Goal: Information Seeking & Learning: Learn about a topic

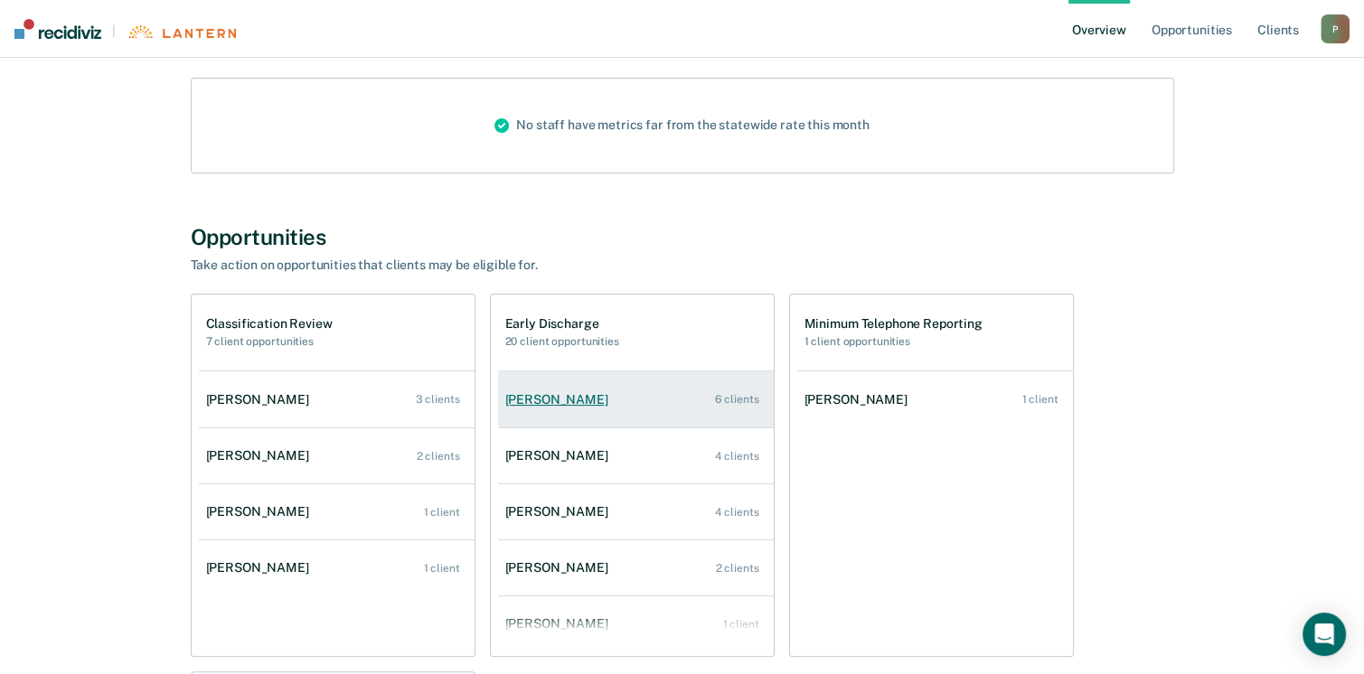
click at [595, 393] on div "[PERSON_NAME]" at bounding box center [560, 399] width 110 height 15
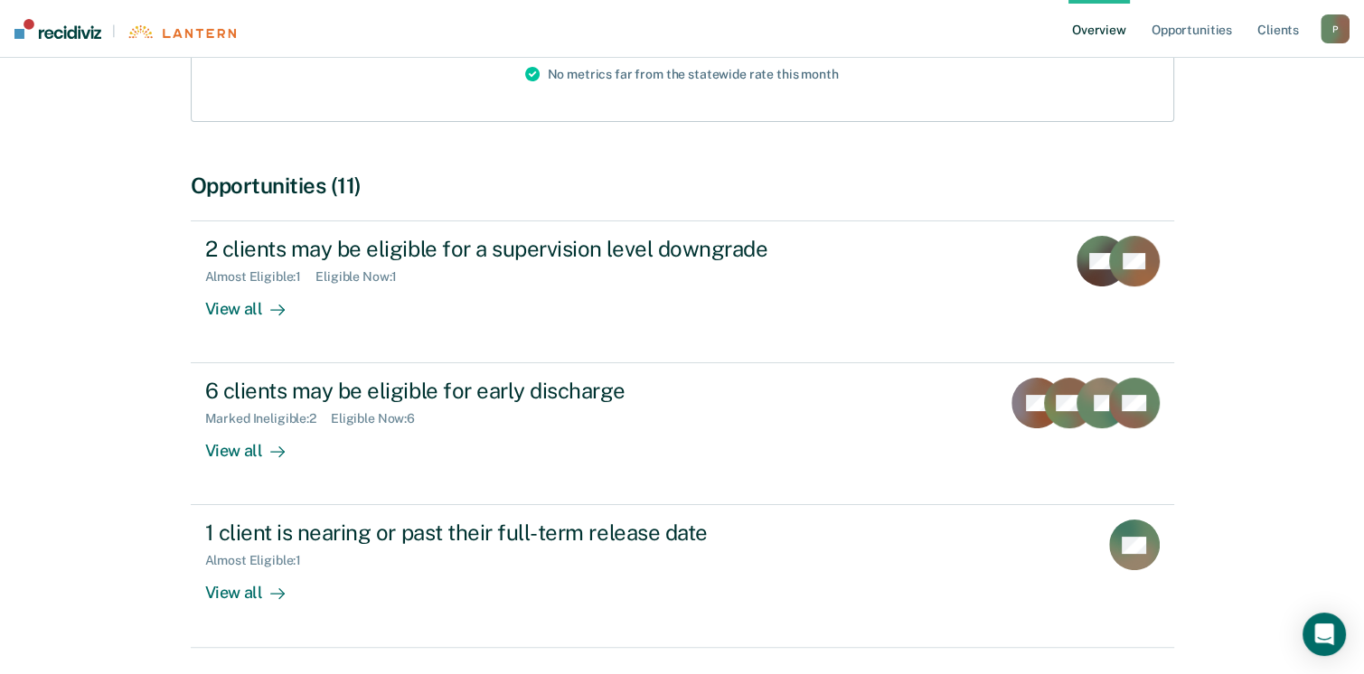
scroll to position [272, 0]
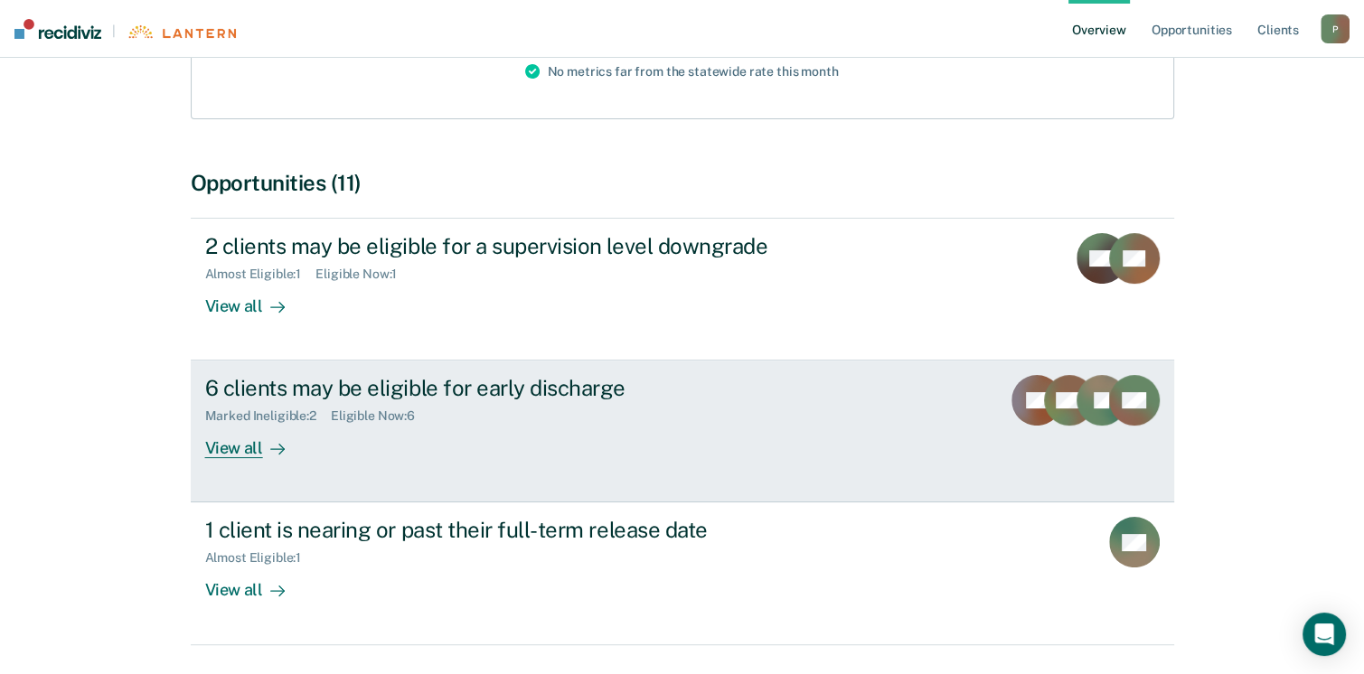
click at [348, 416] on div "Eligible Now : 6" at bounding box center [380, 416] width 99 height 15
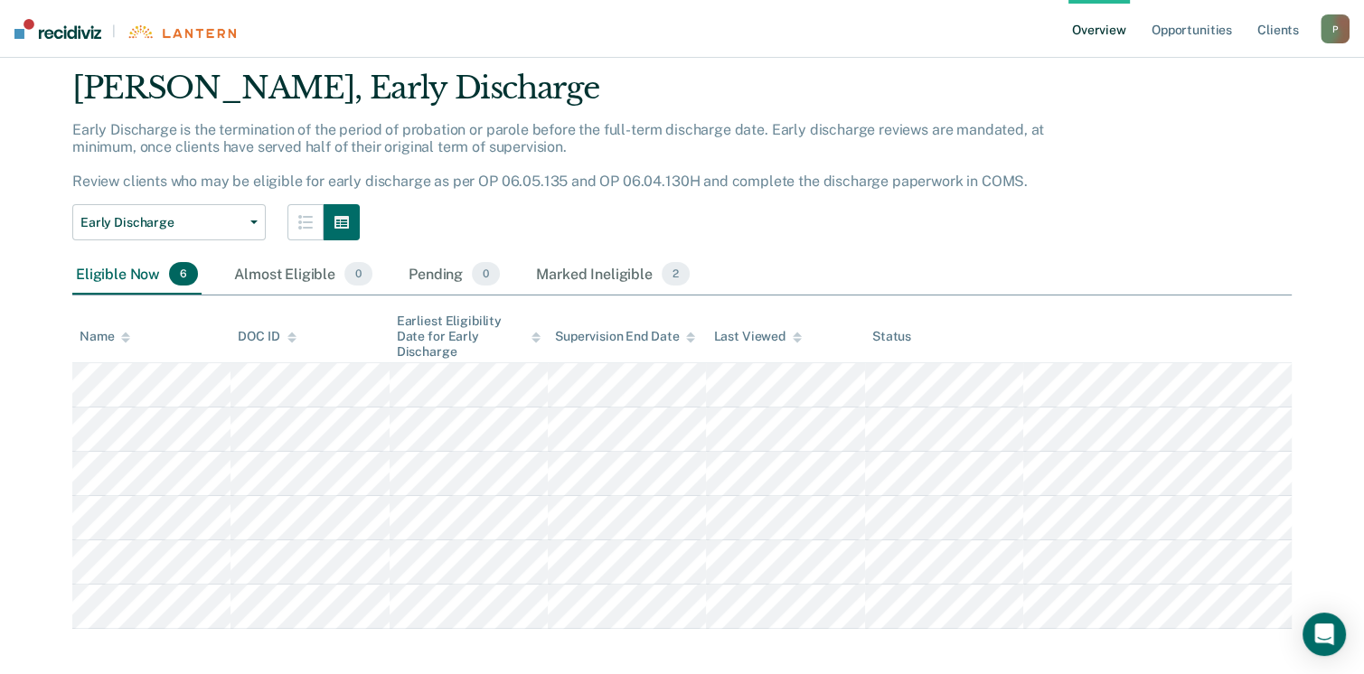
scroll to position [66, 0]
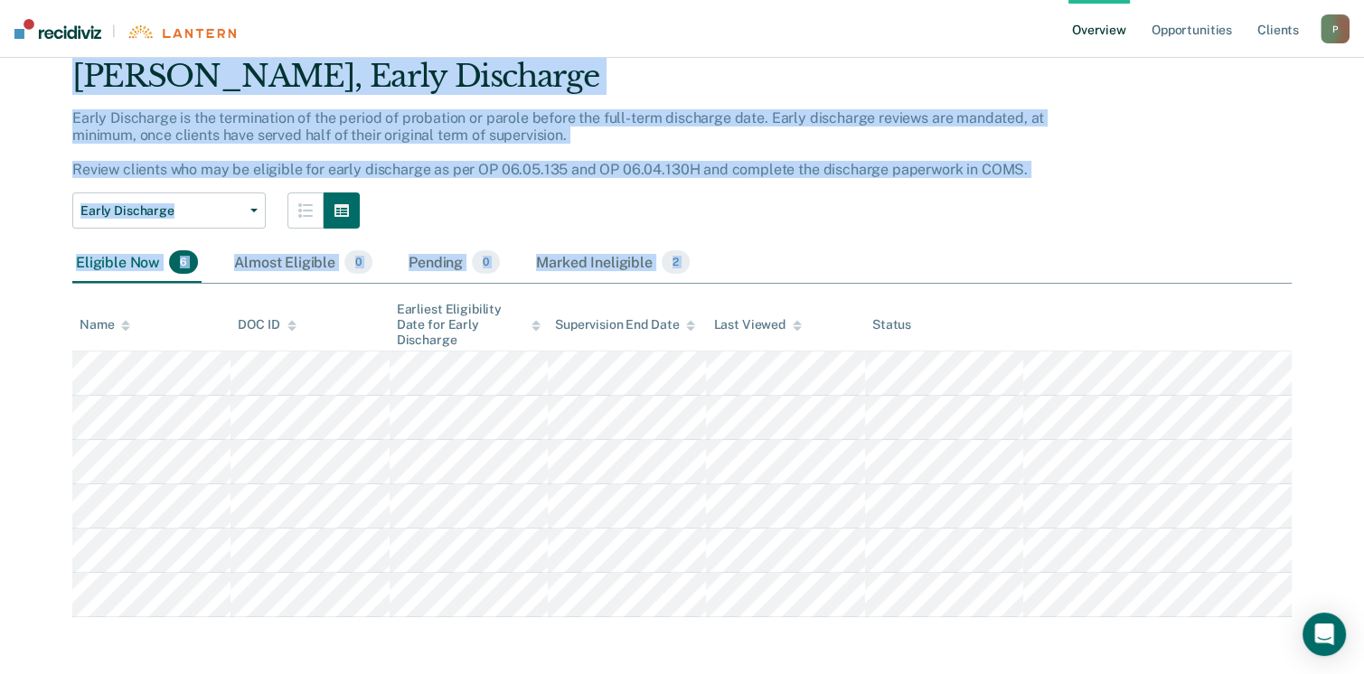
click at [1002, 610] on div "[PERSON_NAME] Overview / [PERSON_NAME] Profile / Early Discharge [PERSON_NAME],…" at bounding box center [682, 316] width 1321 height 604
copy div "[PERSON_NAME], Early Discharge Early Discharge is the termination of the period…"
click at [1016, 231] on div "[PERSON_NAME], Early Discharge Early Discharge is the termination of the period…" at bounding box center [682, 338] width 1220 height 561
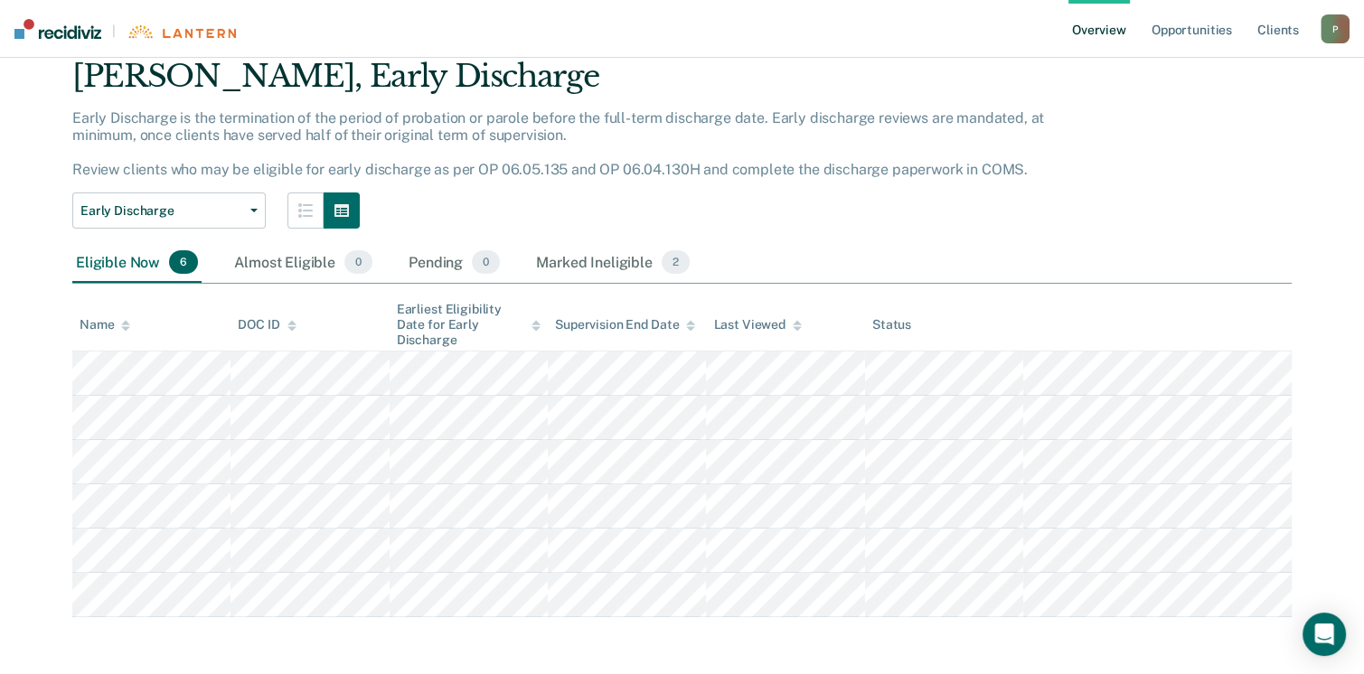
click at [1101, 33] on link "Overview" at bounding box center [1099, 29] width 61 height 58
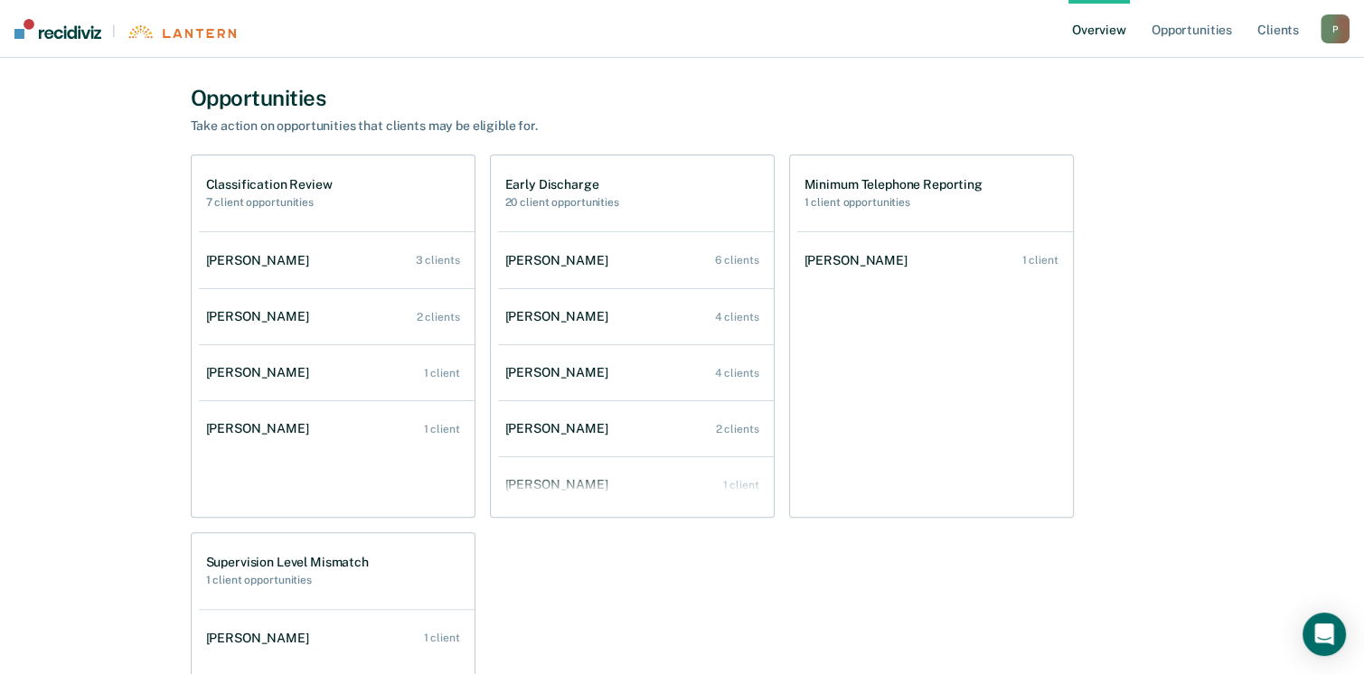
scroll to position [372, 0]
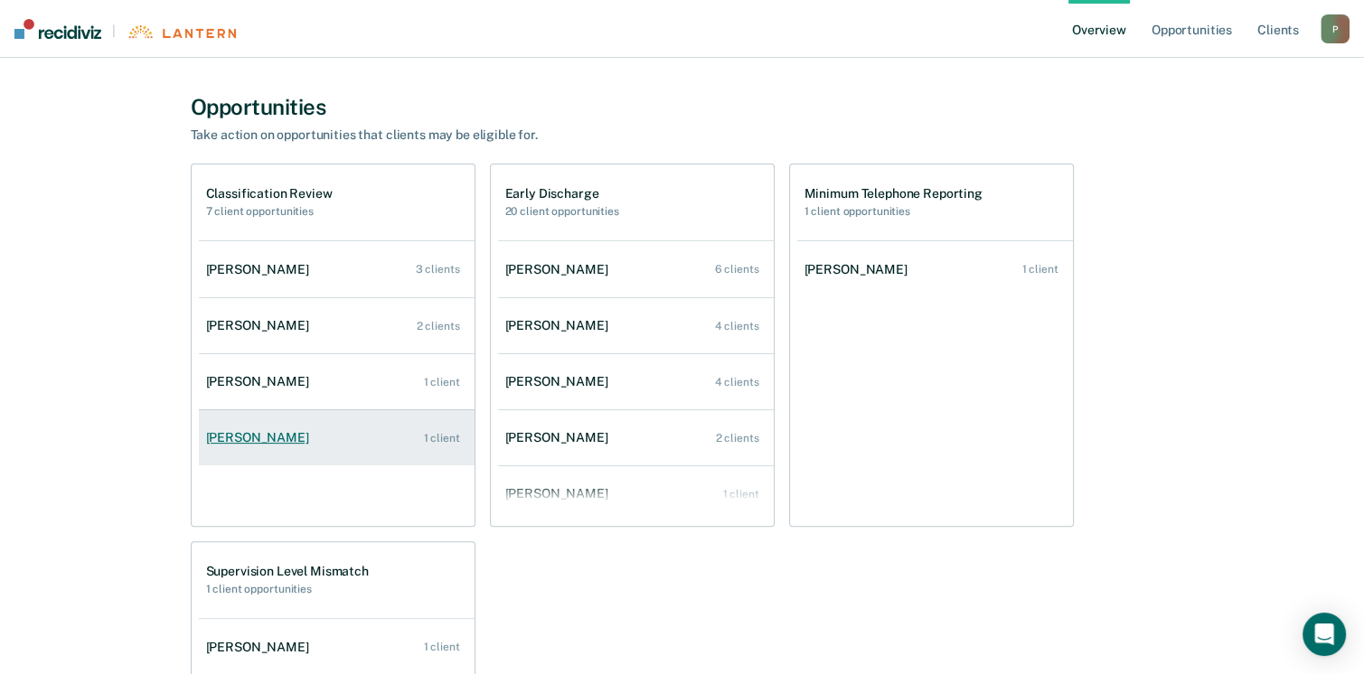
click at [246, 438] on div "[PERSON_NAME]" at bounding box center [261, 437] width 110 height 15
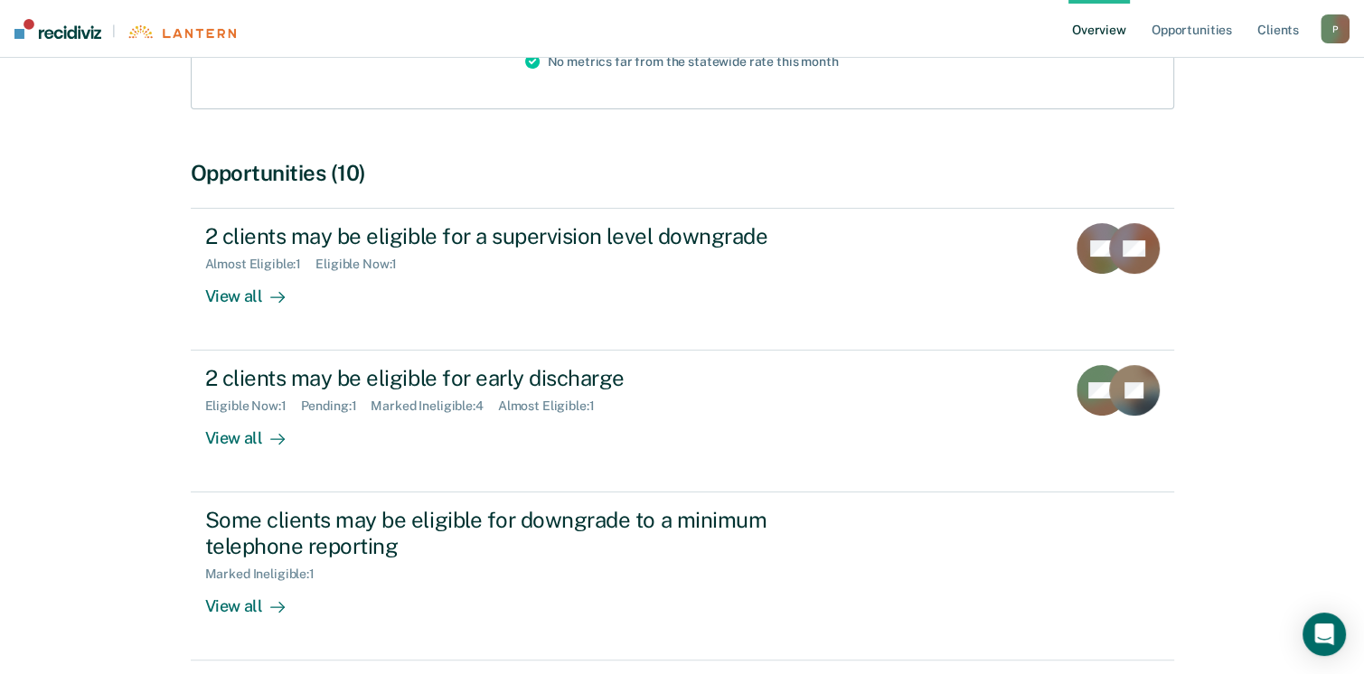
scroll to position [286, 0]
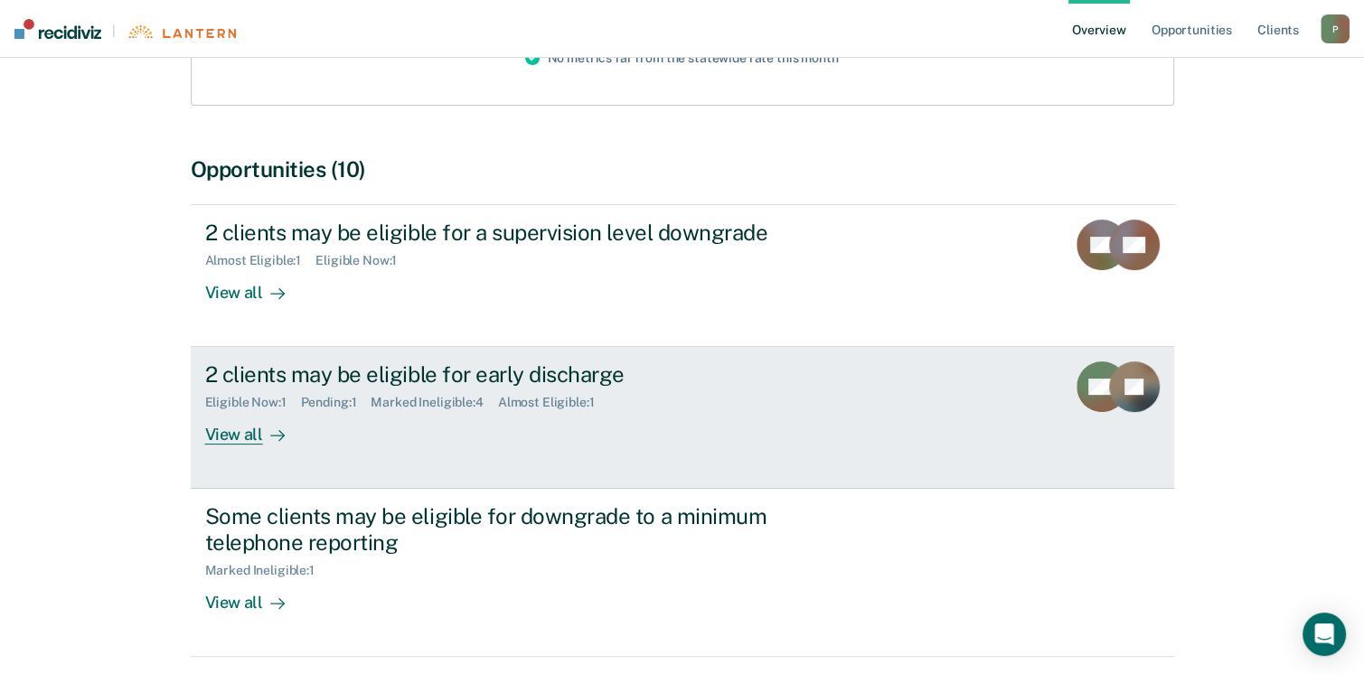
click at [441, 399] on div "Marked Ineligible : 4" at bounding box center [434, 402] width 127 height 15
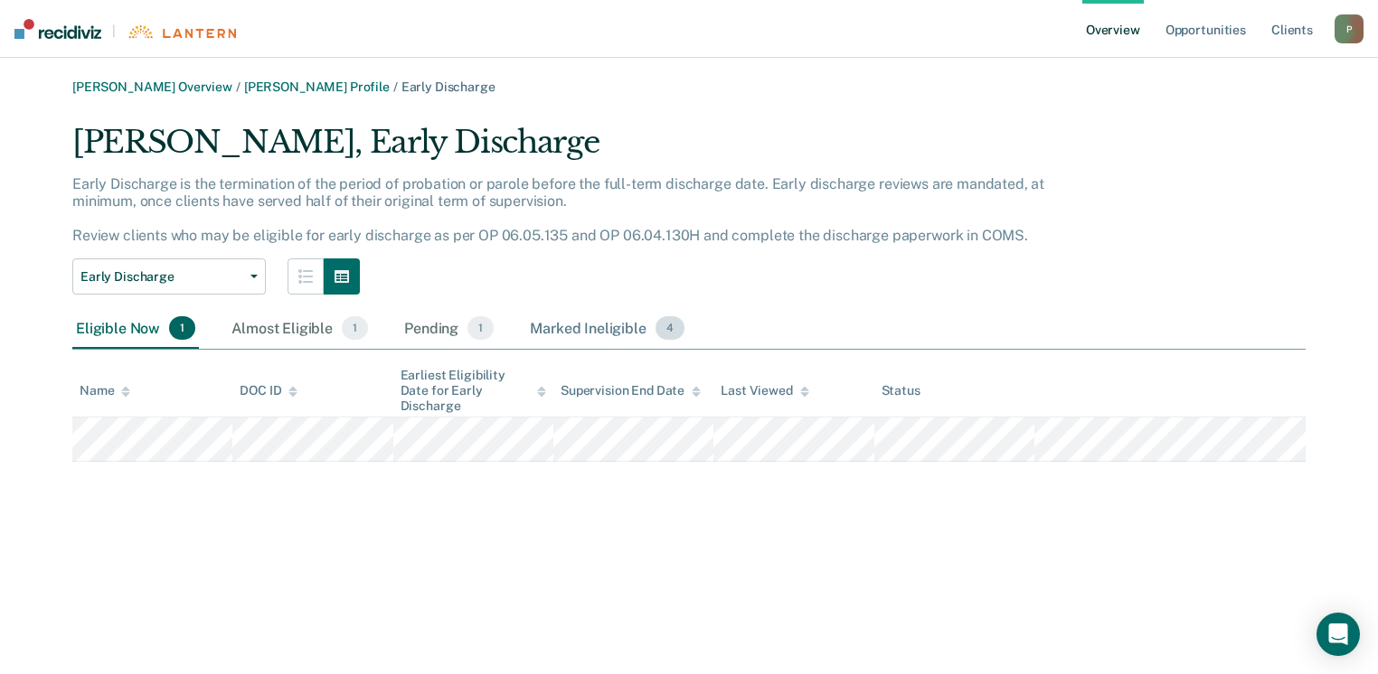
click at [576, 328] on div "Marked Ineligible 4" at bounding box center [607, 329] width 162 height 40
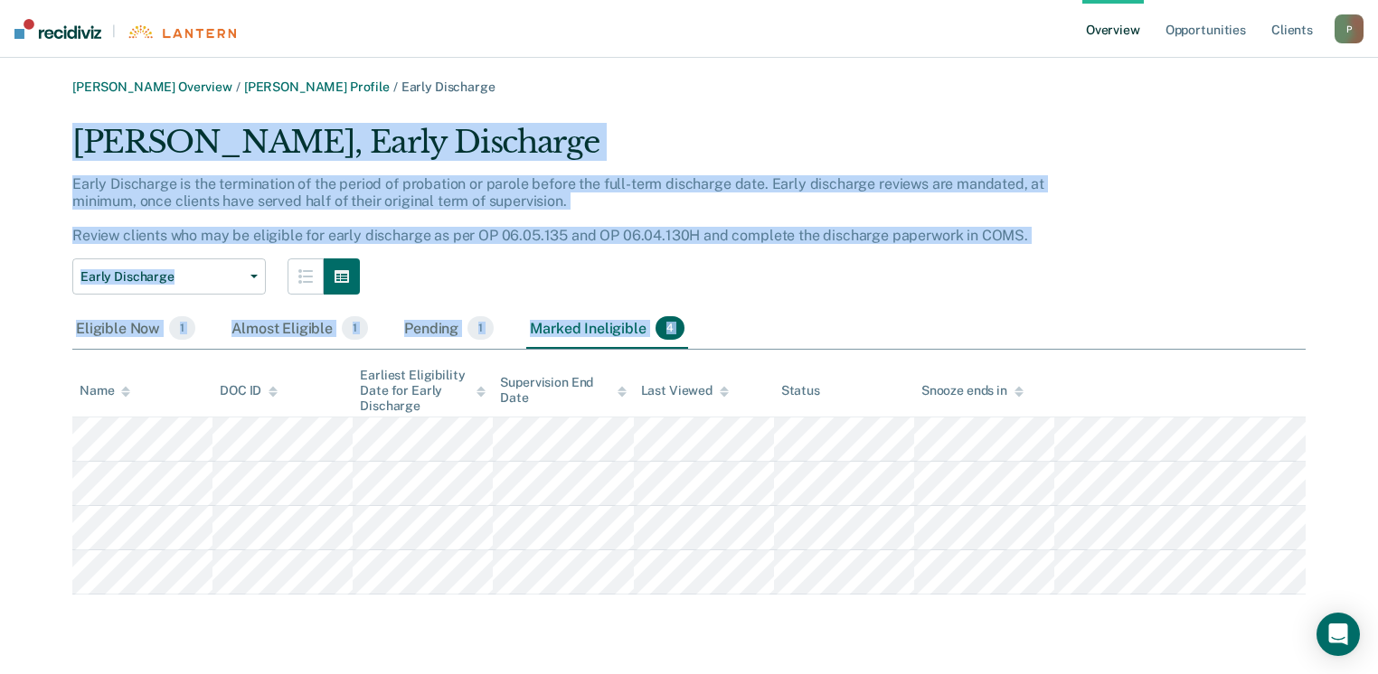
click at [1053, 581] on div "[PERSON_NAME] Overview / [PERSON_NAME] Profile / Early Discharge [PERSON_NAME],…" at bounding box center [689, 337] width 1334 height 515
copy div "[PERSON_NAME], Early Discharge Early Discharge is the termination of the period…"
click at [1126, 33] on link "Overview" at bounding box center [1112, 29] width 61 height 58
